Goal: Transaction & Acquisition: Purchase product/service

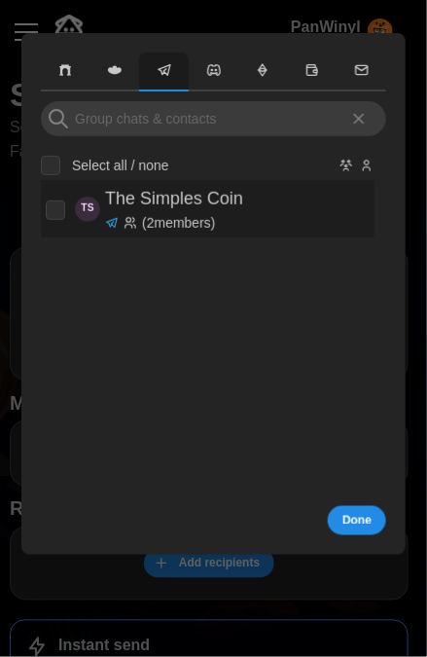
click at [176, 206] on p "The Simples Coin" at bounding box center [174, 199] width 138 height 28
checkbox input "true"
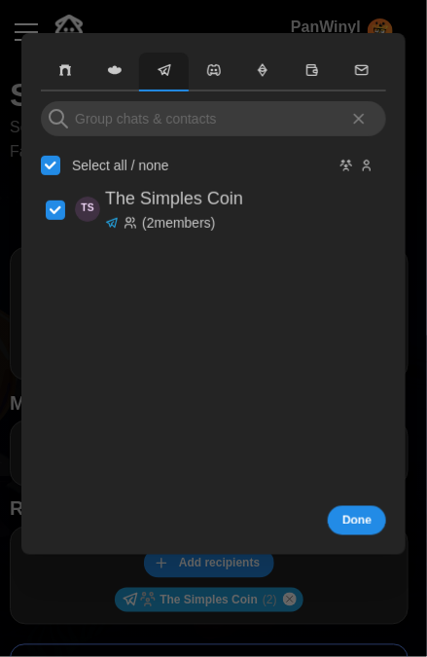
click at [355, 524] on span "Done" at bounding box center [356, 520] width 29 height 27
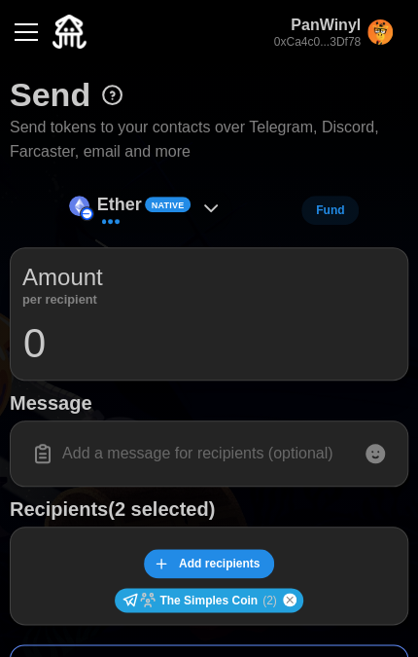
click at [215, 203] on icon at bounding box center [210, 208] width 23 height 23
click at [211, 205] on icon at bounding box center [210, 208] width 23 height 23
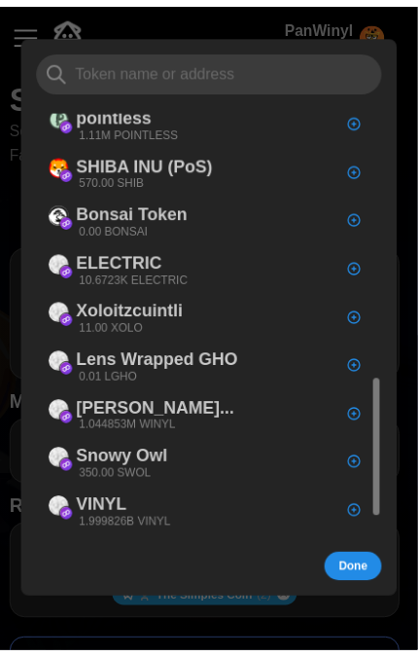
scroll to position [922, 0]
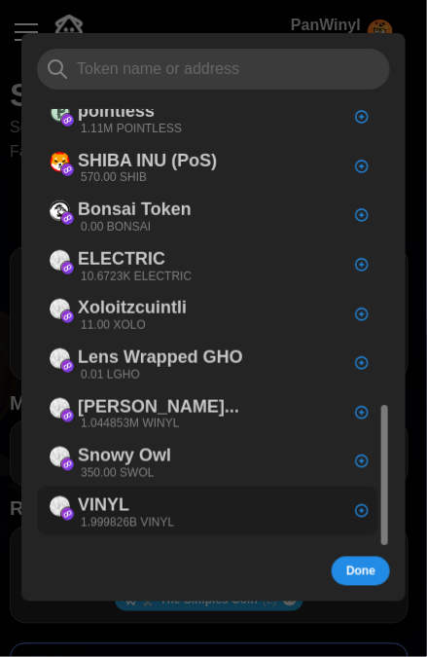
click at [167, 515] on p "1.999826B VINYL" at bounding box center [127, 522] width 93 height 17
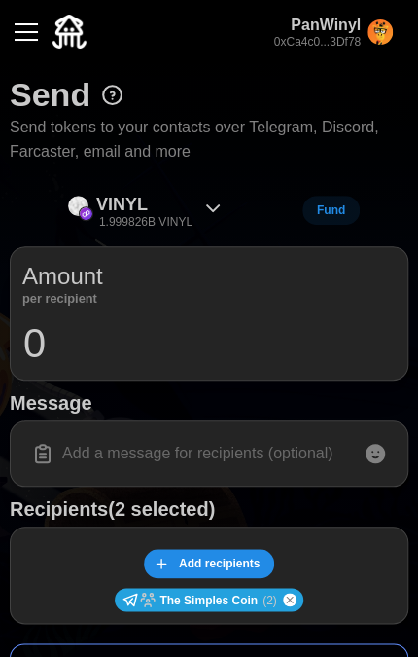
click at [88, 356] on input "0" at bounding box center [209, 343] width 374 height 49
drag, startPoint x: 88, startPoint y: 356, endPoint x: 7, endPoint y: 340, distance: 82.4
click at [7, 340] on div "Send Send tokens to your contacts over Telegram, Discord, Farcaster, email and …" at bounding box center [209, 582] width 418 height 1039
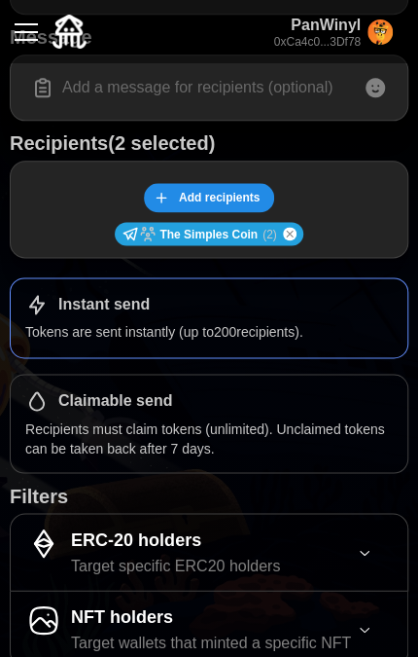
scroll to position [389, 0]
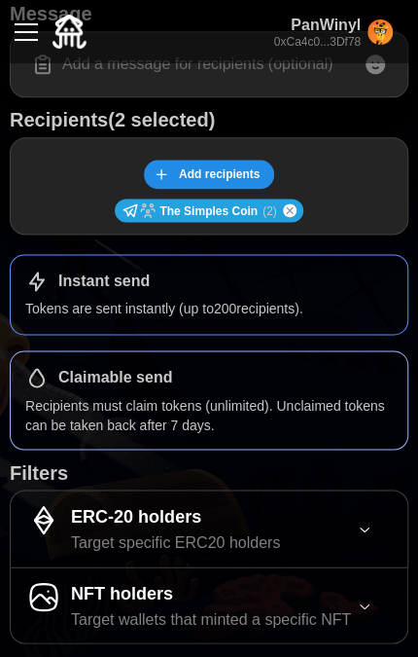
type input "1000"
click at [227, 395] on p "Recipients must claim tokens (unlimited). Unclaimed tokens can be taken back af…" at bounding box center [209, 415] width 368 height 40
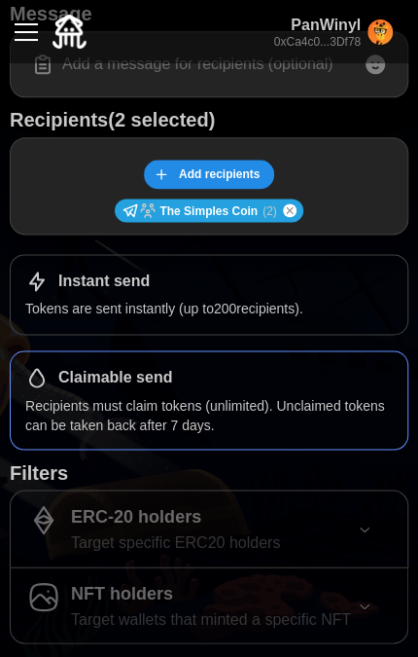
click at [223, 350] on div "Claimable send Recipients must claim tokens (unlimited). Unclaimed tokens can b…" at bounding box center [209, 400] width 399 height 100
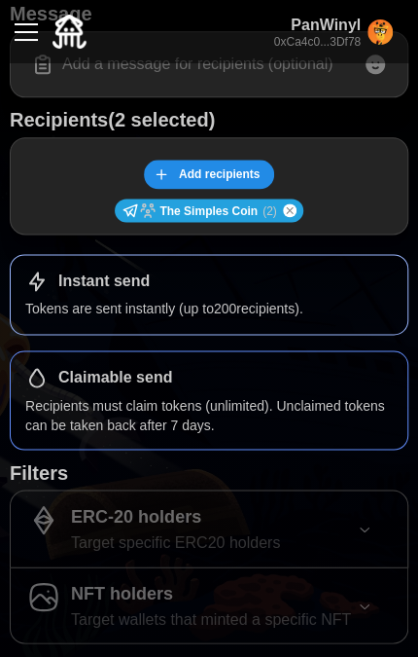
click at [208, 293] on div "Instant send Tokens are sent instantly (up to 200 recipients)." at bounding box center [209, 294] width 399 height 80
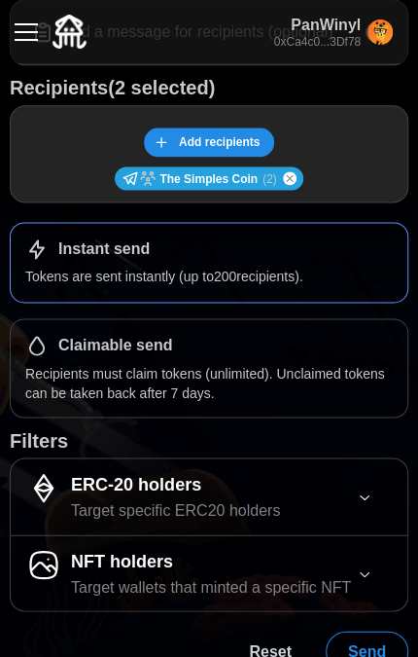
scroll to position [440, 0]
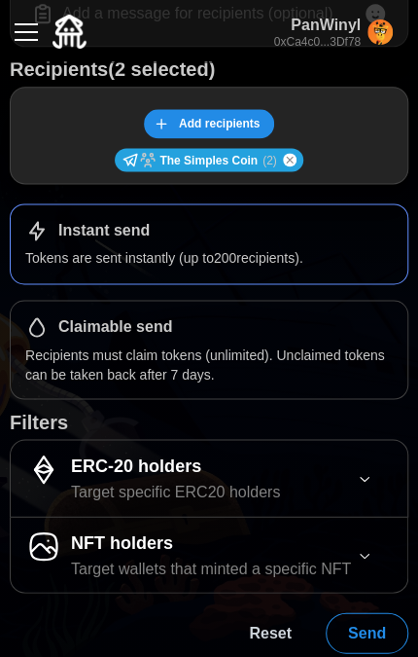
click at [381, 629] on span "Send" at bounding box center [367, 632] width 38 height 39
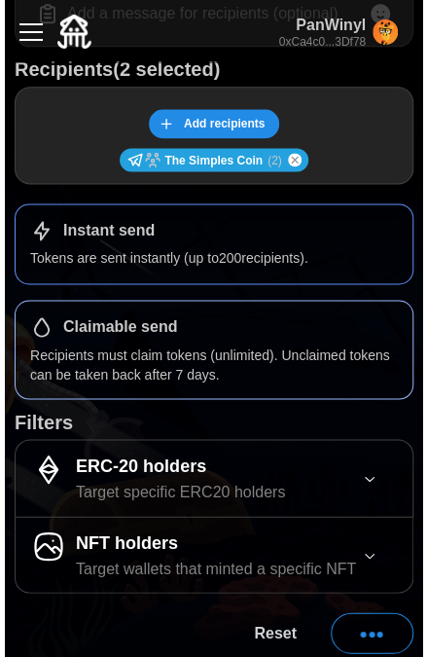
scroll to position [0, 0]
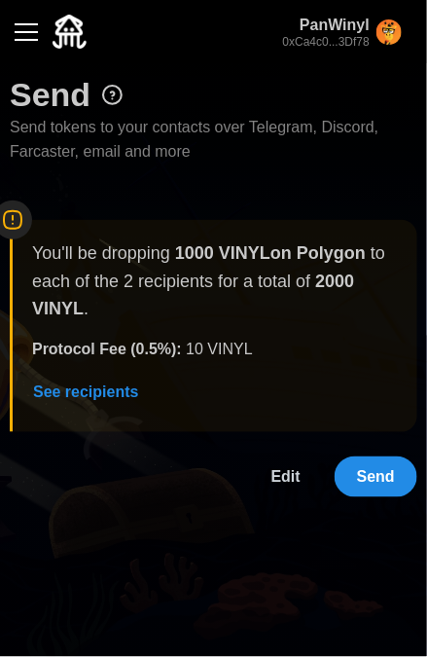
click at [376, 480] on span "Send" at bounding box center [376, 476] width 38 height 39
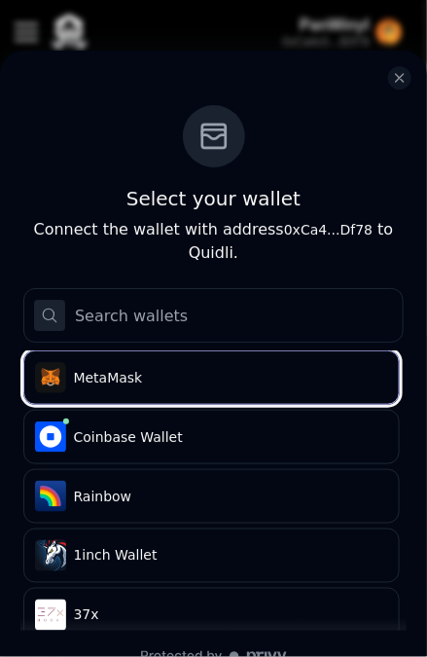
click at [224, 368] on span "MetaMask" at bounding box center [227, 377] width 307 height 19
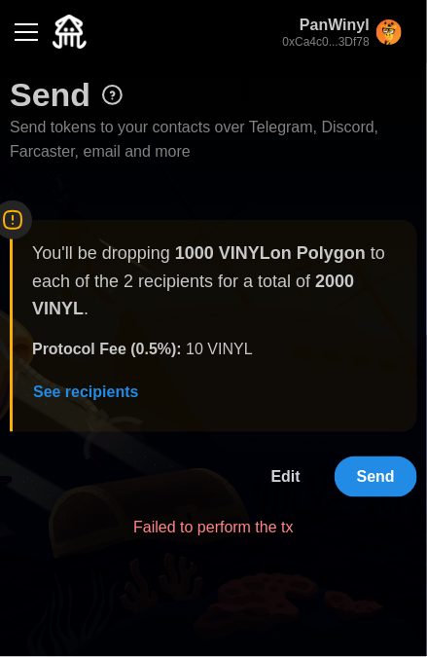
click at [401, 476] on button "Send" at bounding box center [376, 476] width 83 height 41
click at [88, 393] on span "See recipients" at bounding box center [86, 392] width 106 height 39
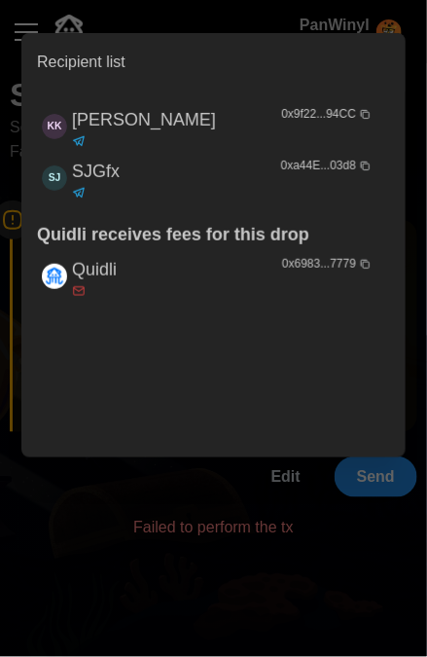
click at [255, 344] on div "KK Konrad_Kirpluk 0x9f22...94CC SJ SJGfx 0xa44E...03d8 Quidli receives fees for…" at bounding box center [213, 271] width 353 height 341
click at [232, 481] on div at bounding box center [213, 328] width 427 height 657
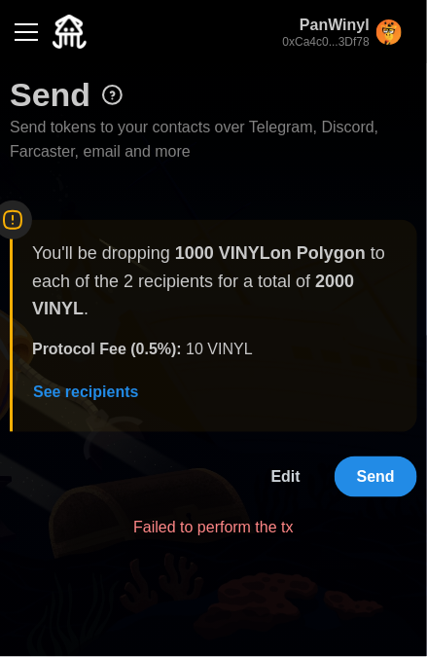
click at [245, 532] on p "Failed to perform the tx" at bounding box center [213, 529] width 161 height 24
click at [386, 474] on span "Send" at bounding box center [376, 476] width 38 height 39
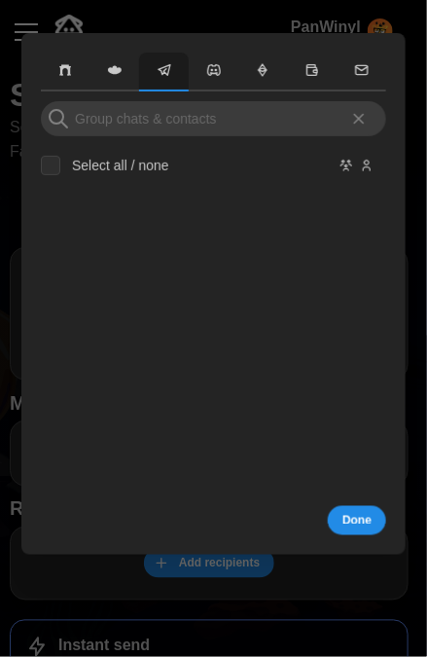
click at [122, 171] on label "Select all / none" at bounding box center [114, 165] width 109 height 19
click at [60, 171] on input "Select all / none" at bounding box center [50, 165] width 19 height 19
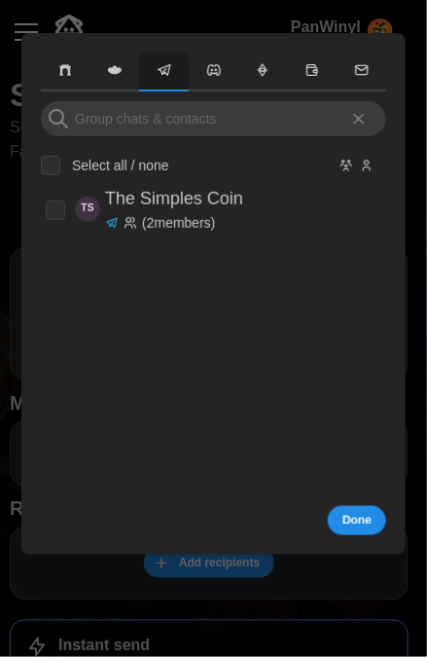
click at [55, 162] on input "Select all / none" at bounding box center [50, 165] width 19 height 19
checkbox input "true"
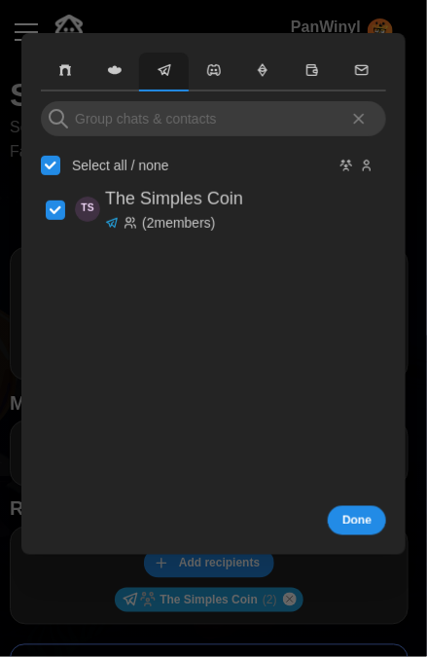
click at [366, 524] on span "Done" at bounding box center [356, 520] width 29 height 27
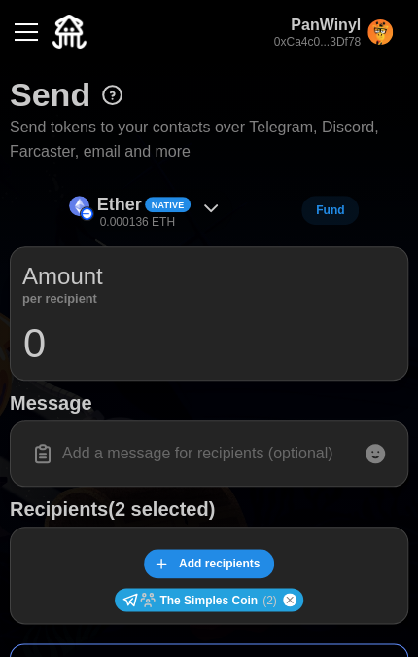
click at [207, 210] on icon at bounding box center [210, 208] width 23 height 23
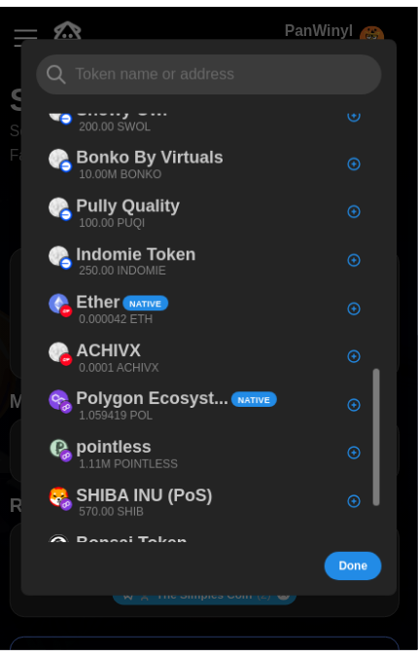
scroll to position [922, 0]
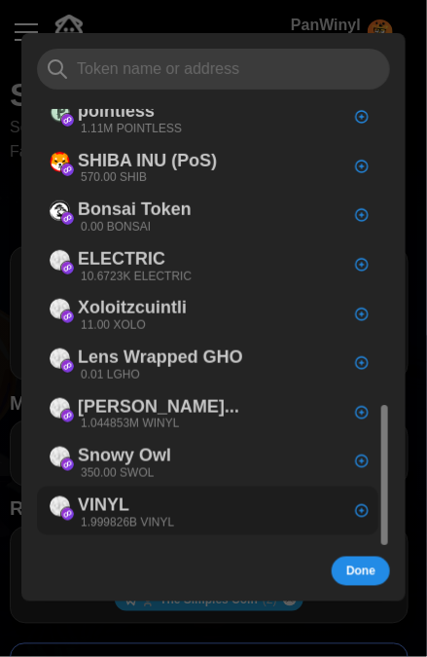
click at [184, 516] on div "VINYL 1.999826B VINYL" at bounding box center [207, 510] width 341 height 50
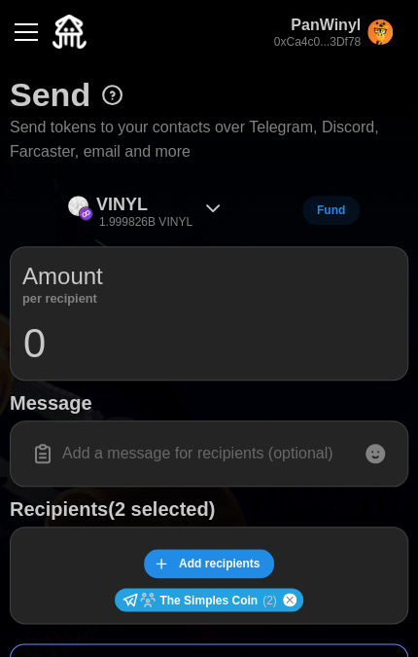
click at [149, 338] on input "0" at bounding box center [209, 343] width 374 height 49
drag, startPoint x: 148, startPoint y: 339, endPoint x: 17, endPoint y: 339, distance: 131.3
click at [17, 339] on div "Amount per recipient 0" at bounding box center [209, 312] width 399 height 133
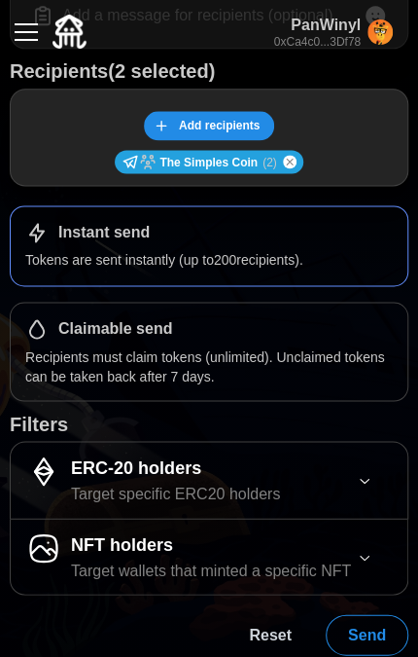
scroll to position [440, 0]
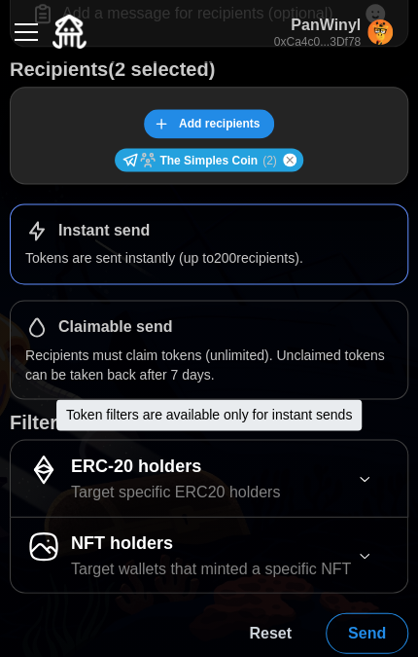
type input "1999"
click at [372, 475] on icon "button" at bounding box center [365, 478] width 16 height 16
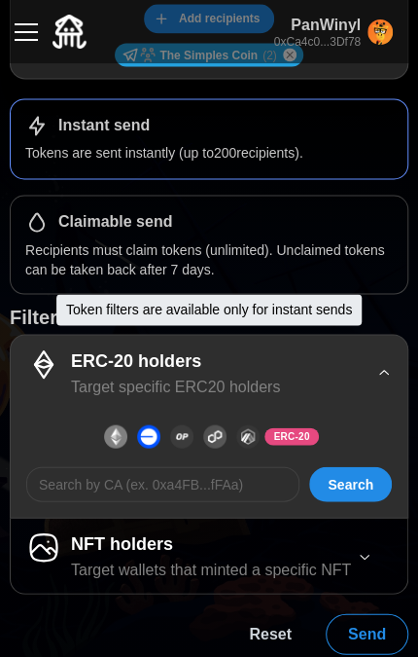
scroll to position [546, 0]
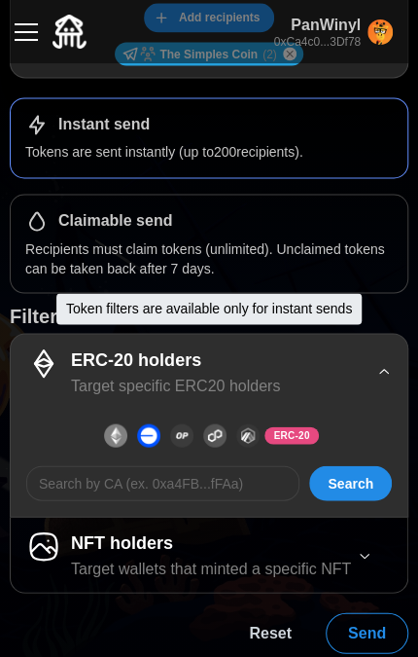
click at [364, 555] on icon "button" at bounding box center [365, 555] width 16 height 16
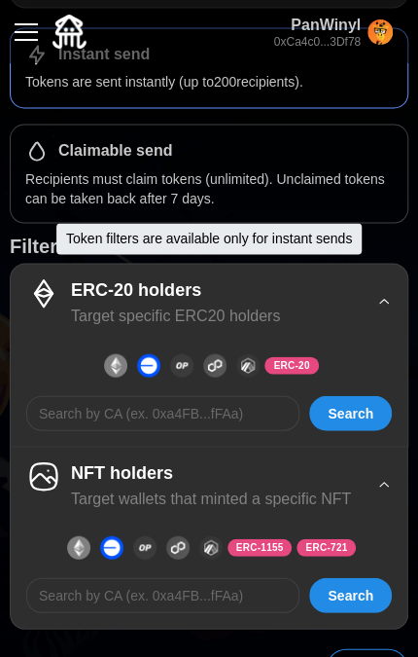
scroll to position [643, 0]
